Goal: Transaction & Acquisition: Purchase product/service

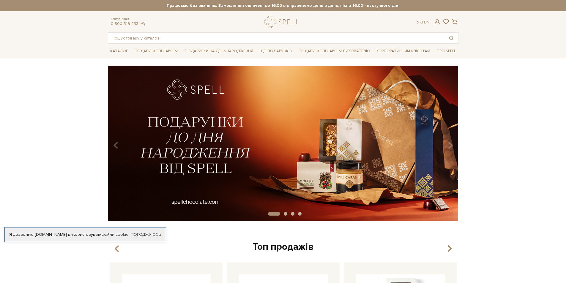
click at [223, 95] on img at bounding box center [283, 143] width 351 height 155
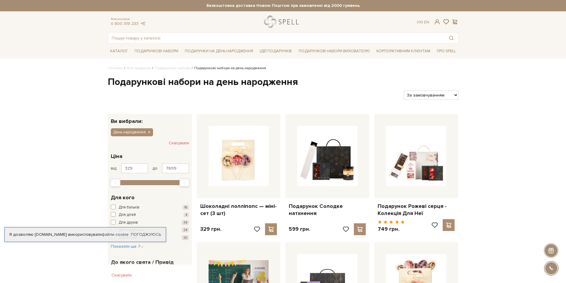
click at [287, 22] on link "logo" at bounding box center [282, 22] width 37 height 12
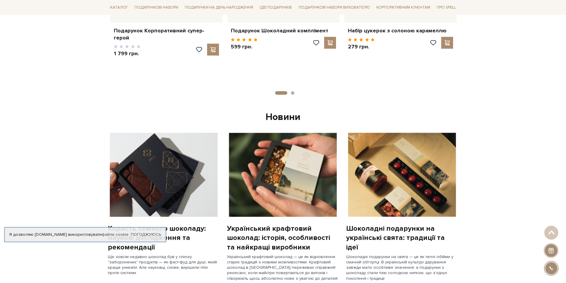
scroll to position [386, 0]
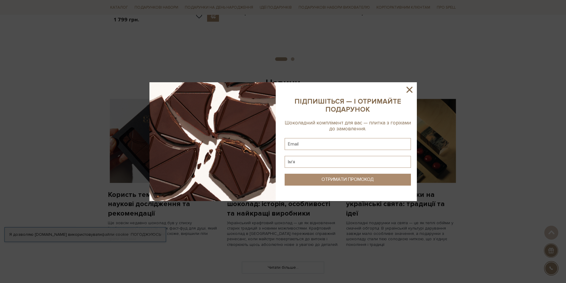
click at [413, 91] on icon at bounding box center [410, 90] width 10 height 10
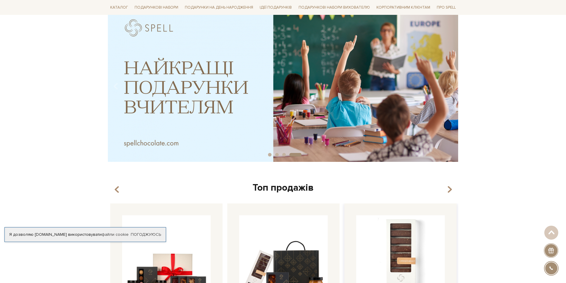
scroll to position [0, 0]
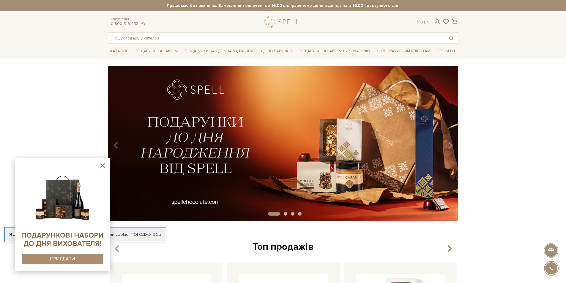
click at [106, 164] on icon at bounding box center [102, 165] width 7 height 7
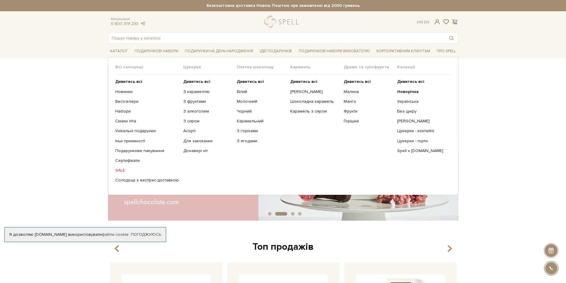
click at [119, 168] on link "SALE" at bounding box center [147, 170] width 64 height 5
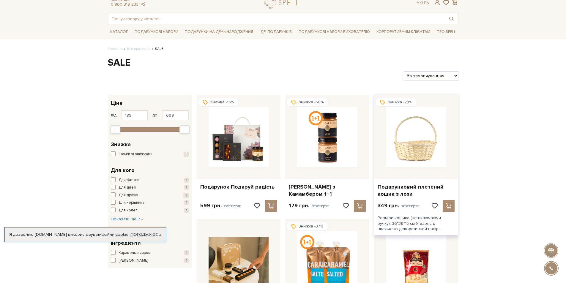
scroll to position [30, 0]
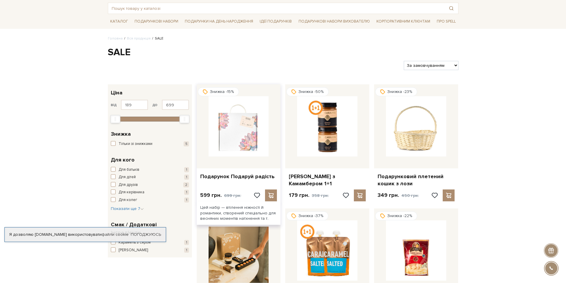
click at [235, 139] on img at bounding box center [239, 126] width 60 height 60
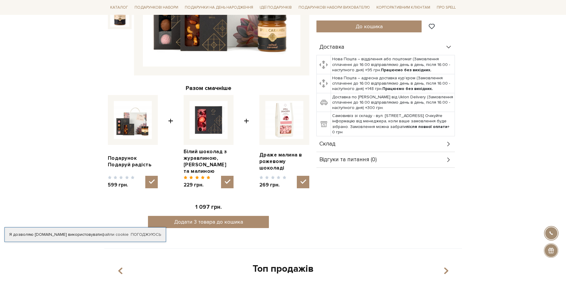
scroll to position [89, 0]
